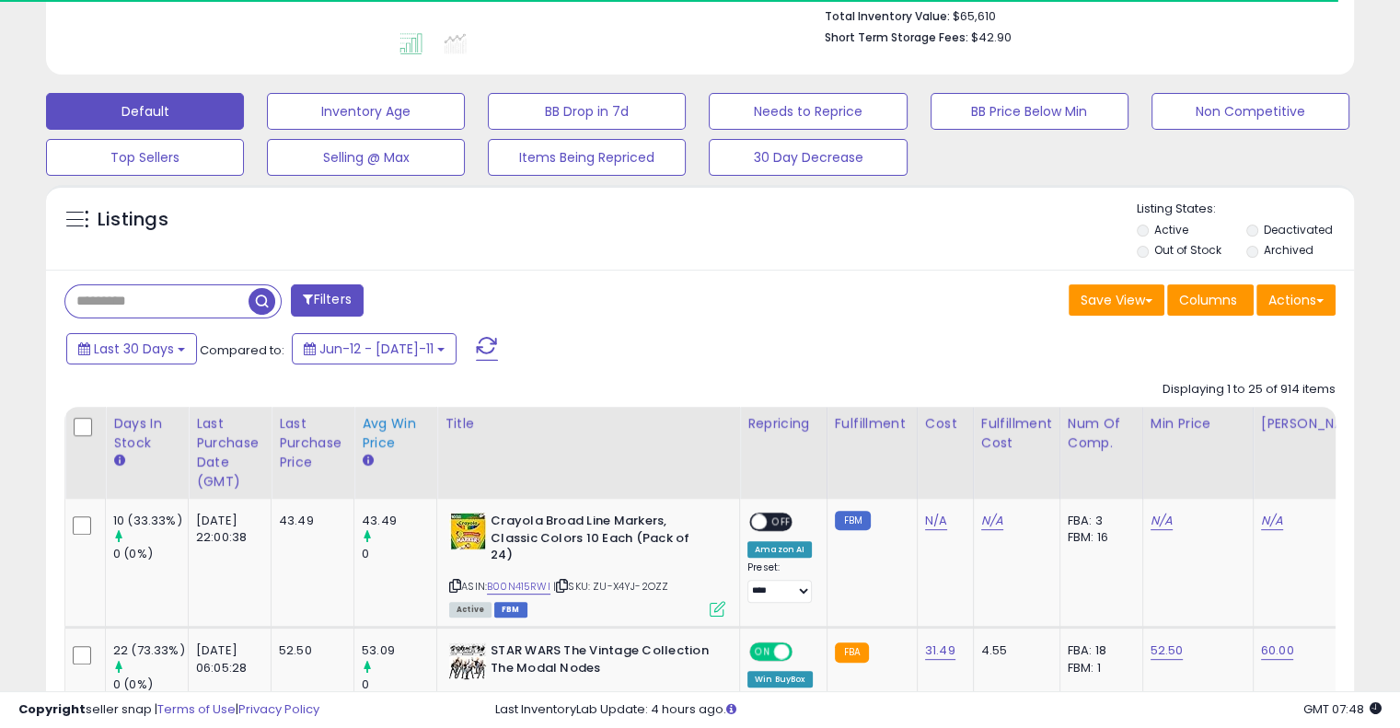
scroll to position [490, 0]
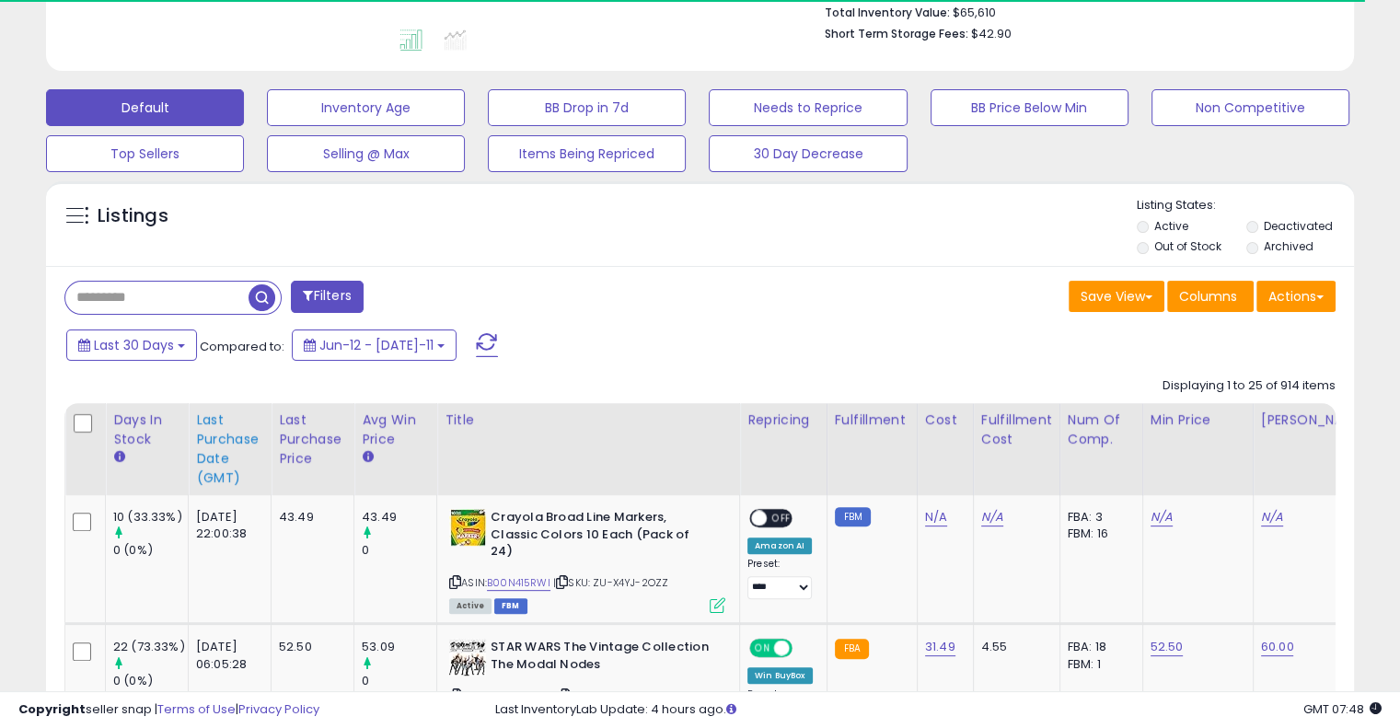
click at [215, 480] on div "Last Purchase Date (GMT)" at bounding box center [229, 448] width 67 height 77
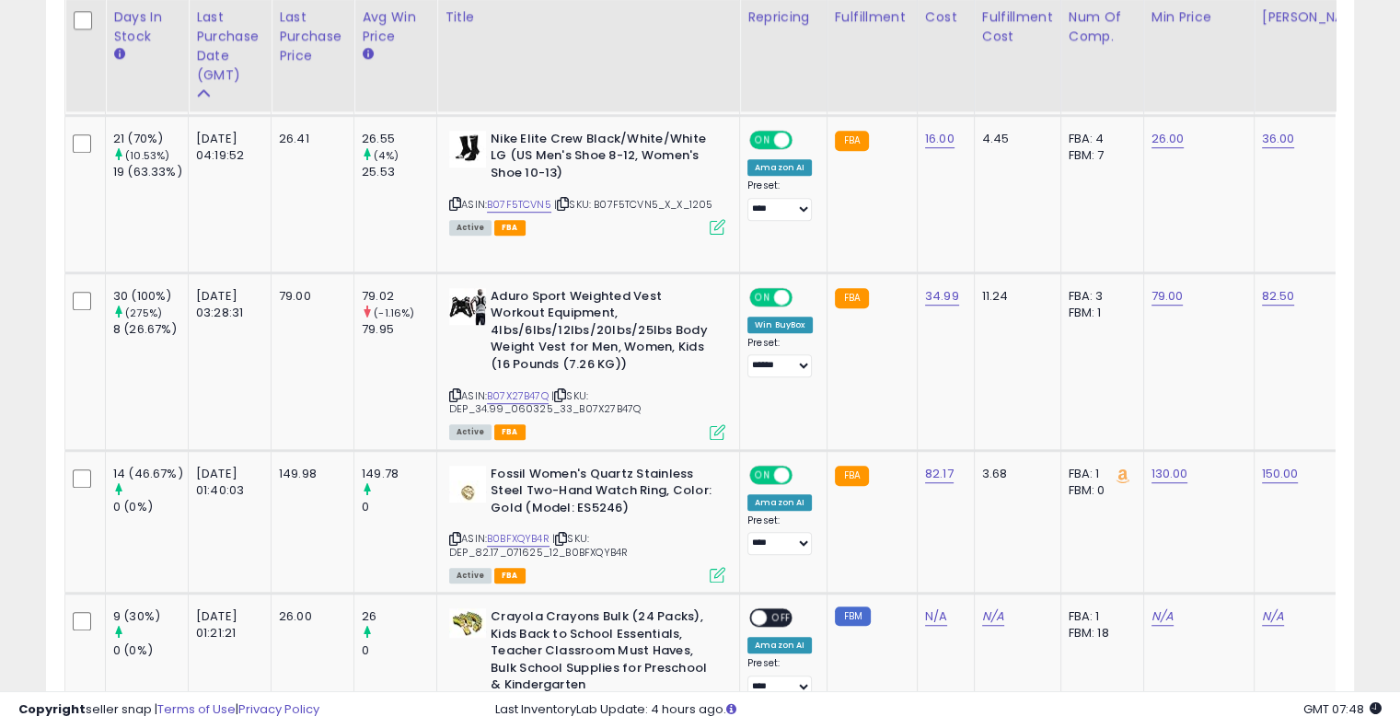
scroll to position [1214, 0]
click at [545, 535] on link "B0BFXQYB4R" at bounding box center [518, 538] width 63 height 16
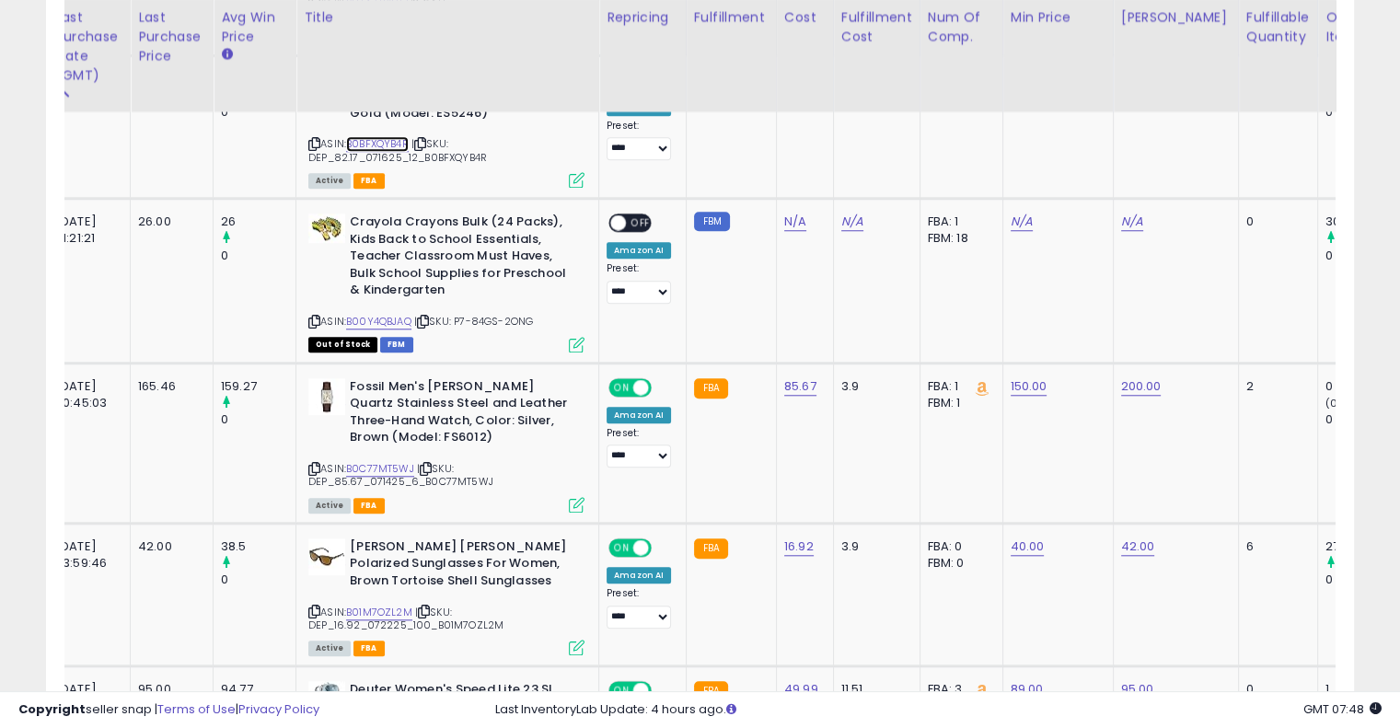
scroll to position [0, 184]
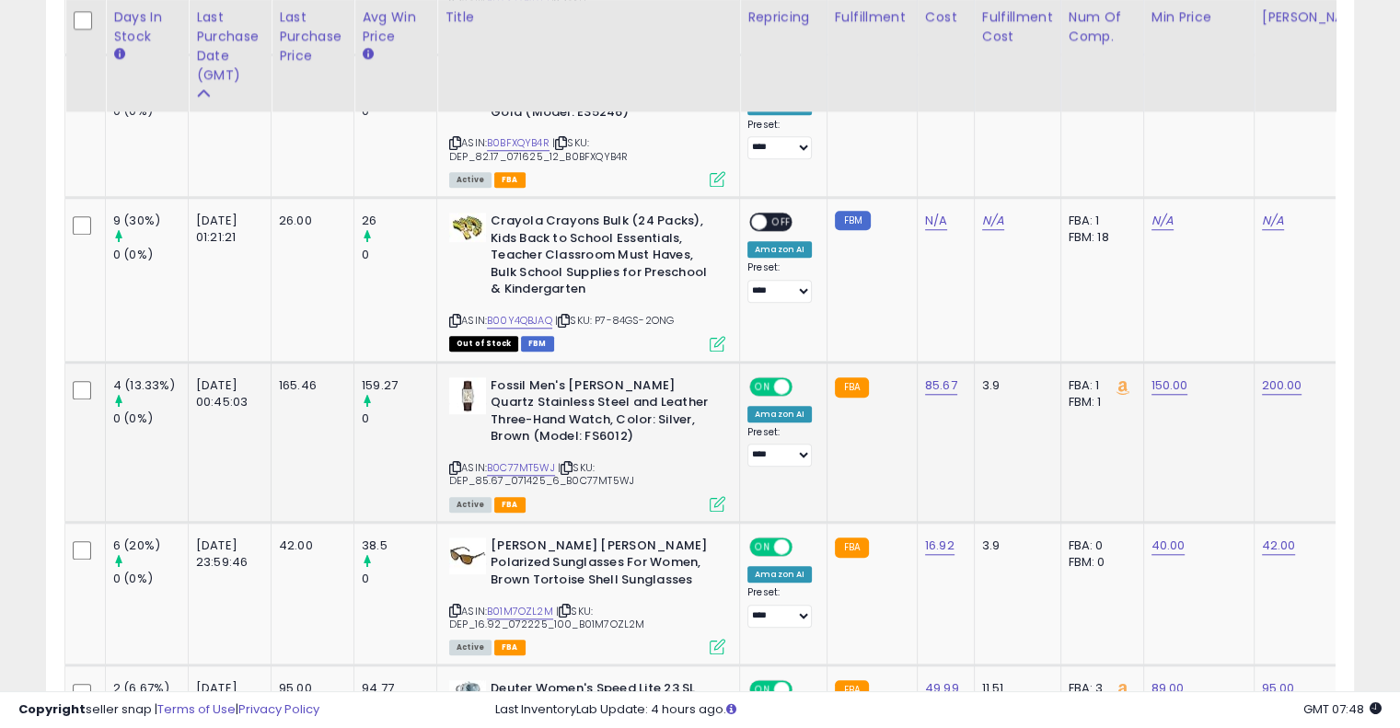
click at [537, 452] on div "ASIN: B0C77MT5WJ | SKU: DEP_85.67_071425_6_B0C77MT5WJ Active FBA" at bounding box center [587, 443] width 276 height 133
click at [532, 467] on link "B0C77MT5WJ" at bounding box center [521, 468] width 68 height 16
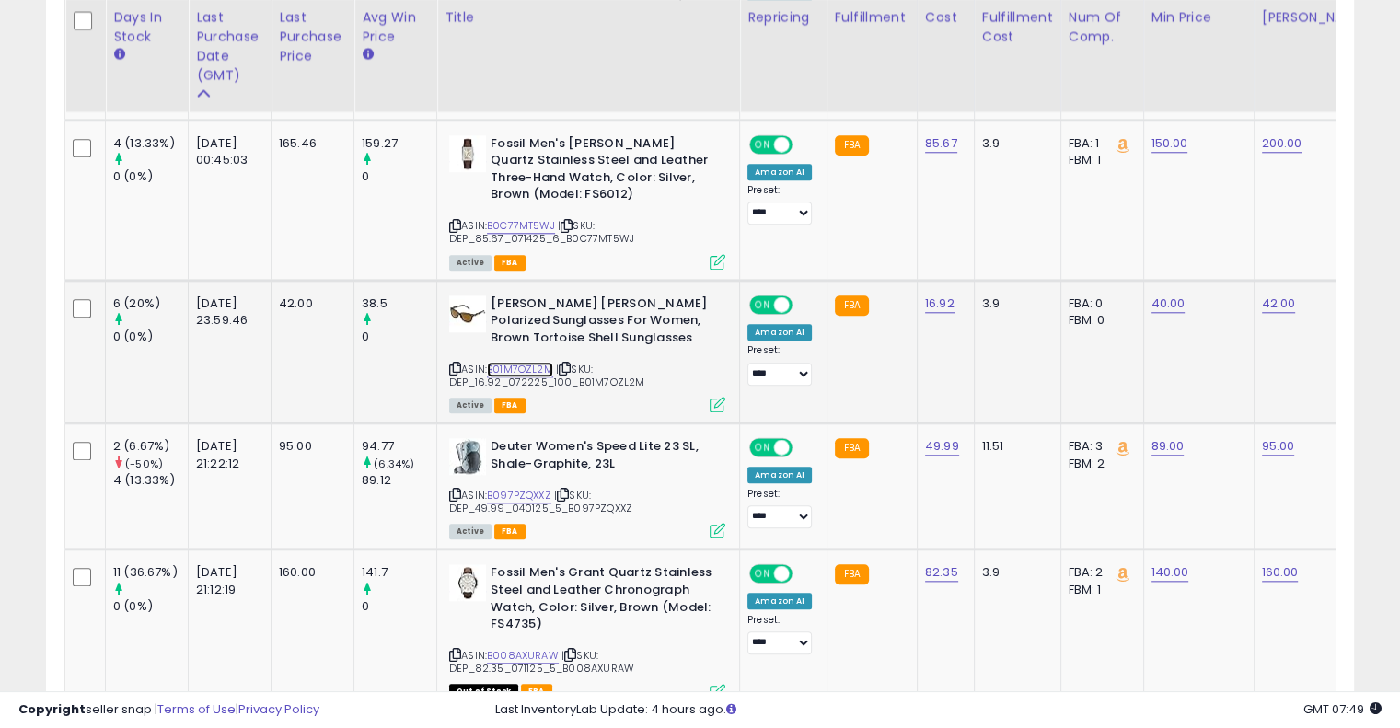
click at [517, 362] on link "B01M7OZL2M" at bounding box center [520, 370] width 66 height 16
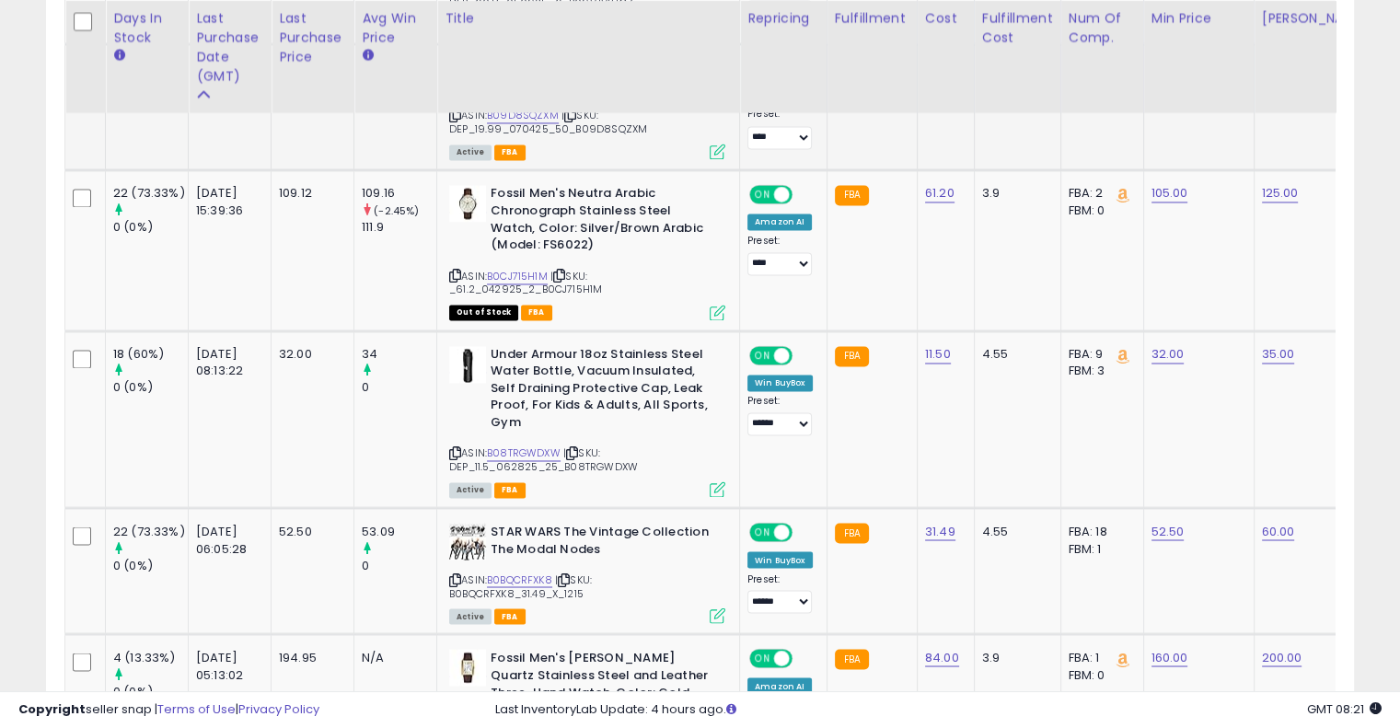
scroll to position [2998, 0]
click at [536, 540] on b "STAR WARS The Vintage Collection The Modal Nodes" at bounding box center [602, 541] width 224 height 39
click at [530, 571] on link "B0BQCRFXK8" at bounding box center [519, 579] width 65 height 16
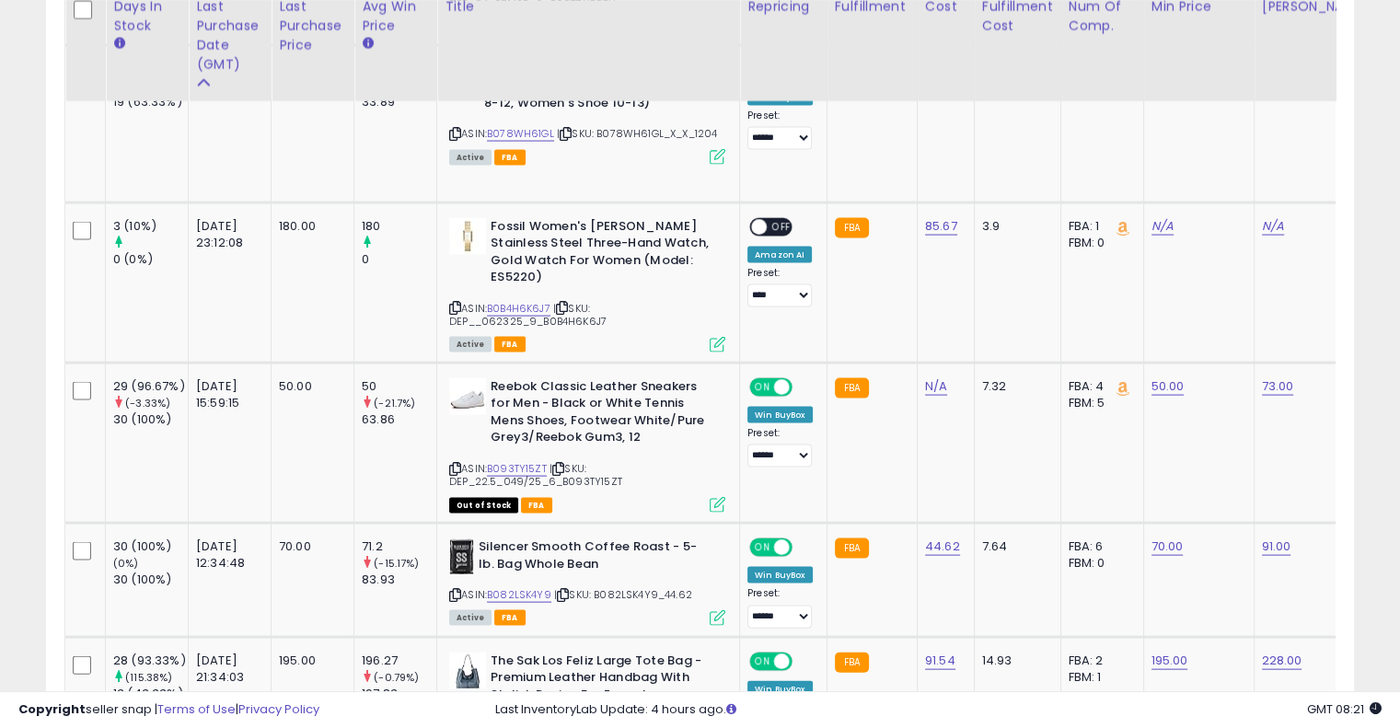
scroll to position [3748, 0]
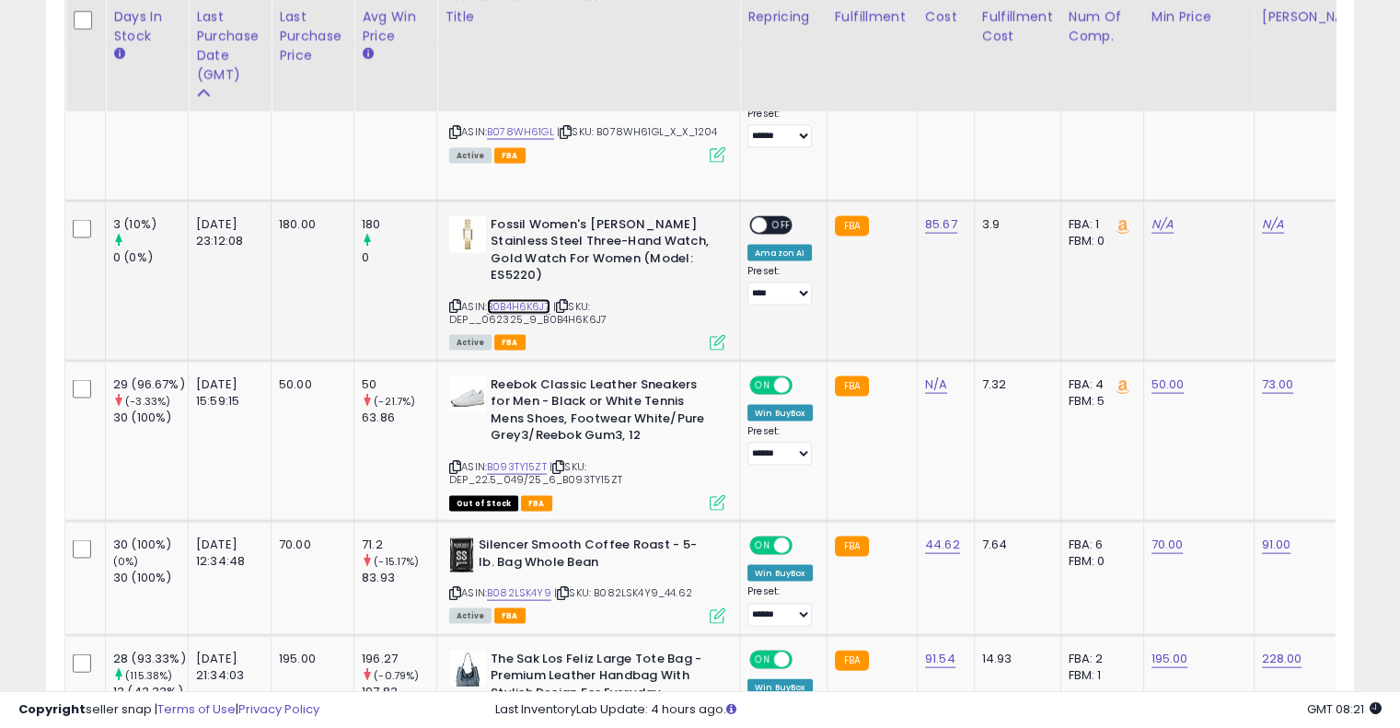
click at [519, 299] on link "B0B4H6K6J7" at bounding box center [518, 307] width 63 height 16
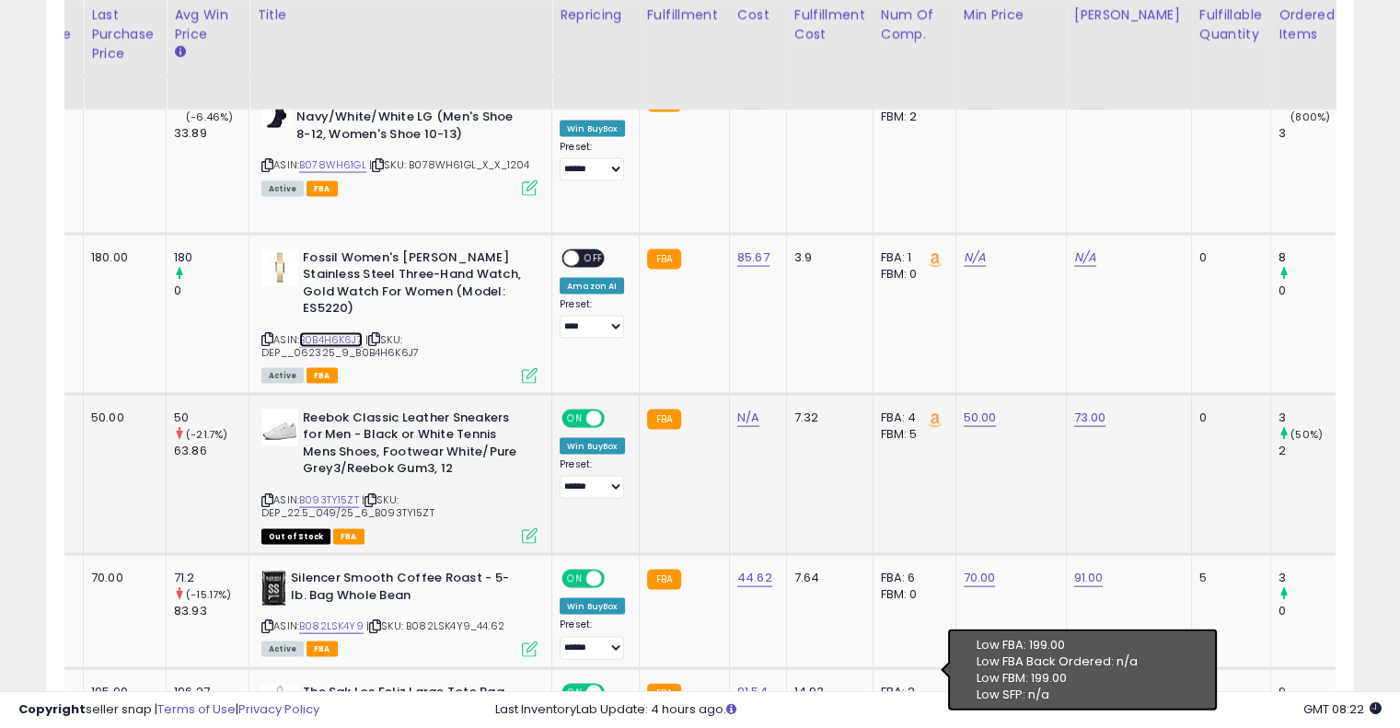
scroll to position [3713, 0]
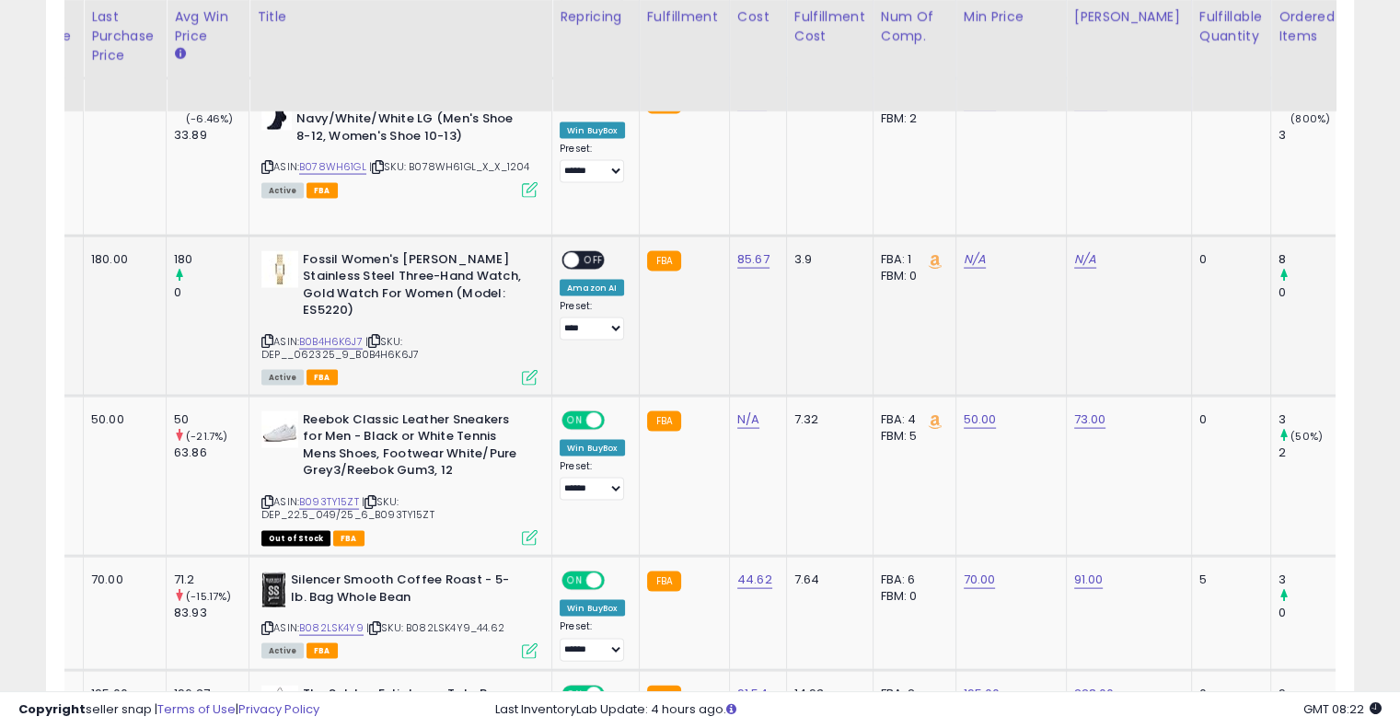
click at [268, 336] on icon at bounding box center [267, 341] width 12 height 10
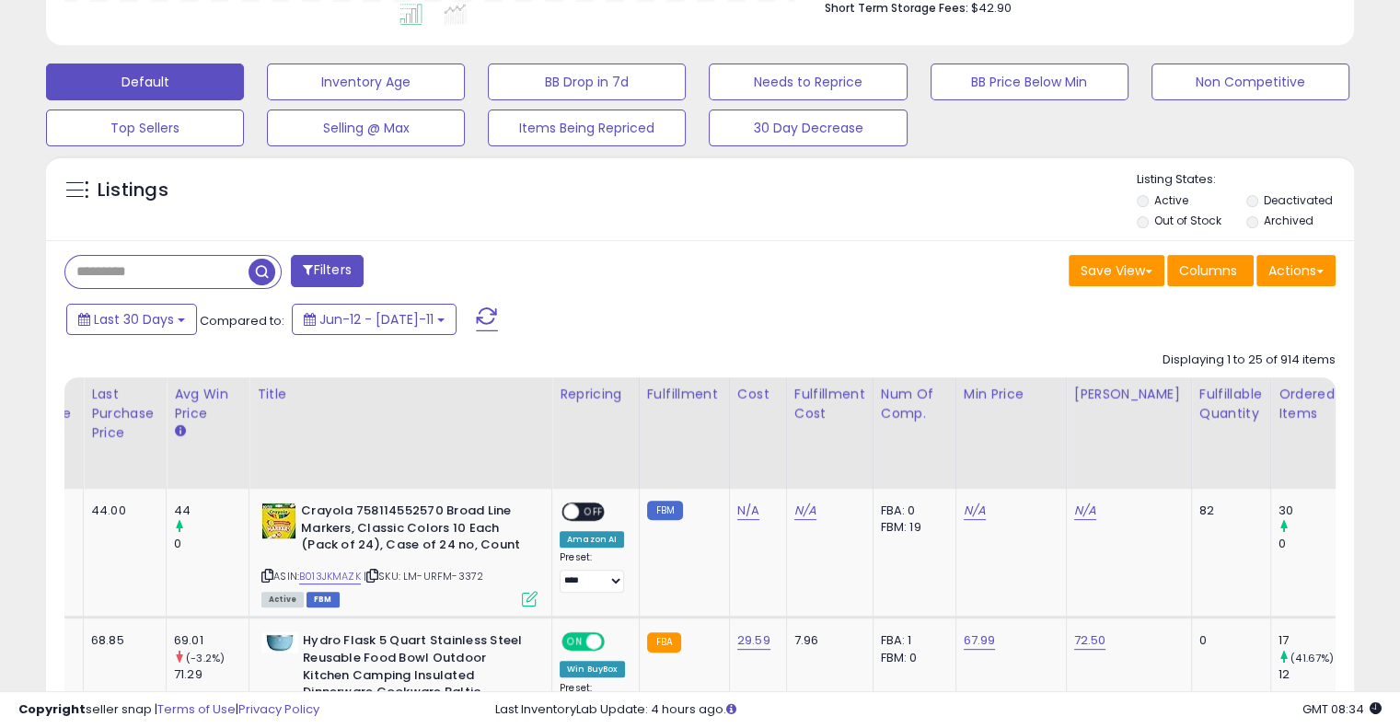
scroll to position [521, 0]
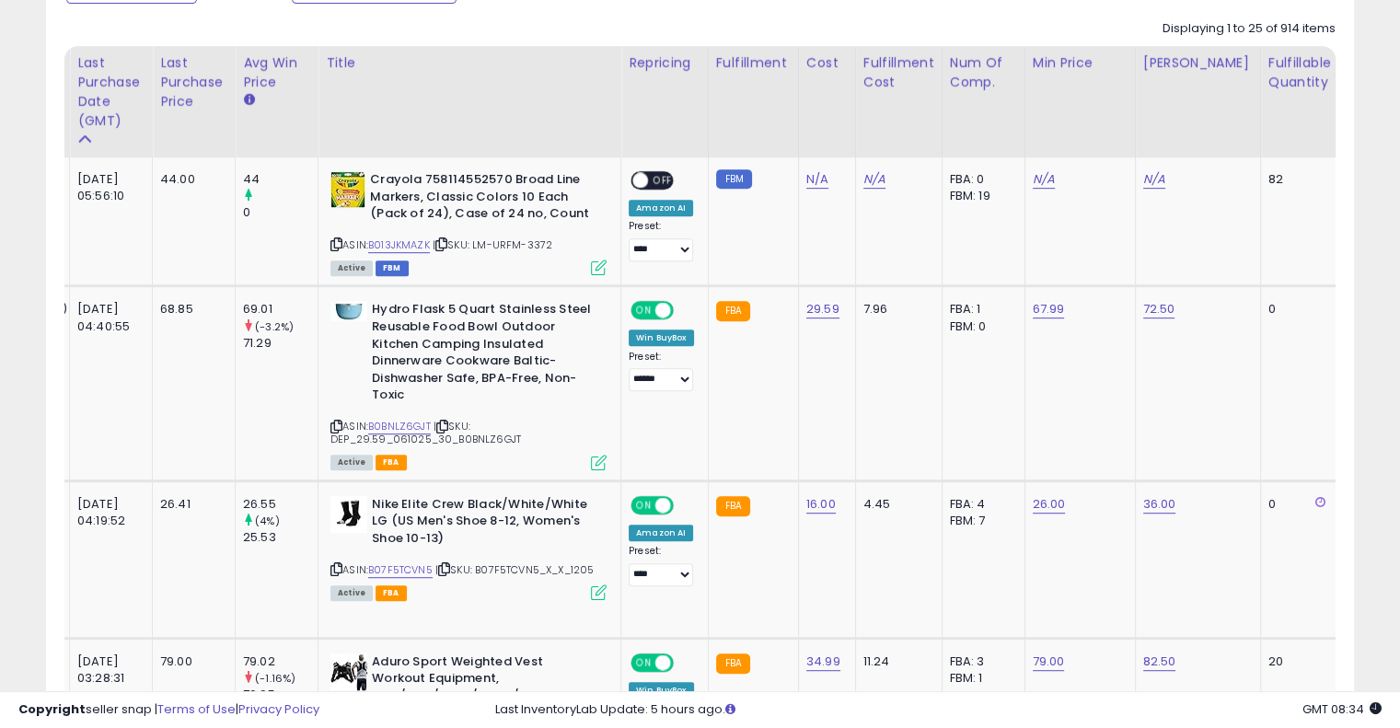
scroll to position [0, 97]
